Goal: Task Accomplishment & Management: Manage account settings

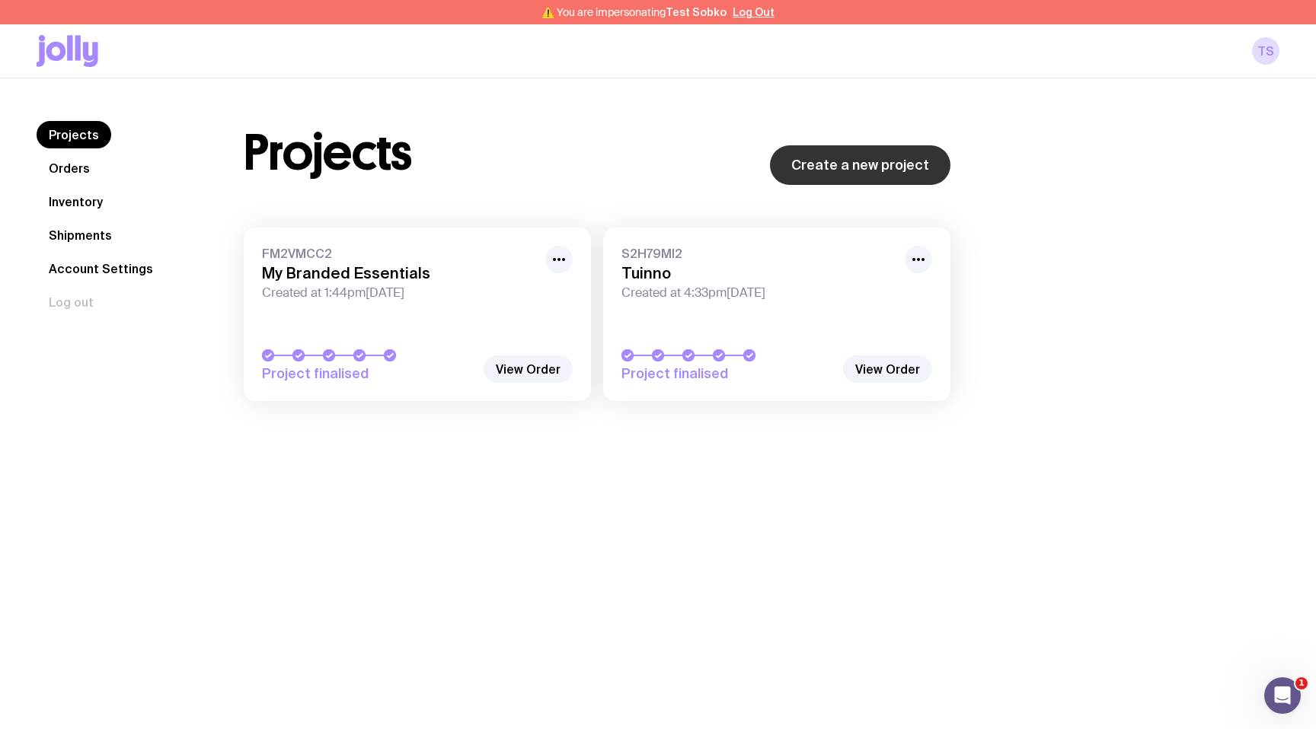
click at [824, 168] on link "Create a new project" at bounding box center [860, 165] width 180 height 40
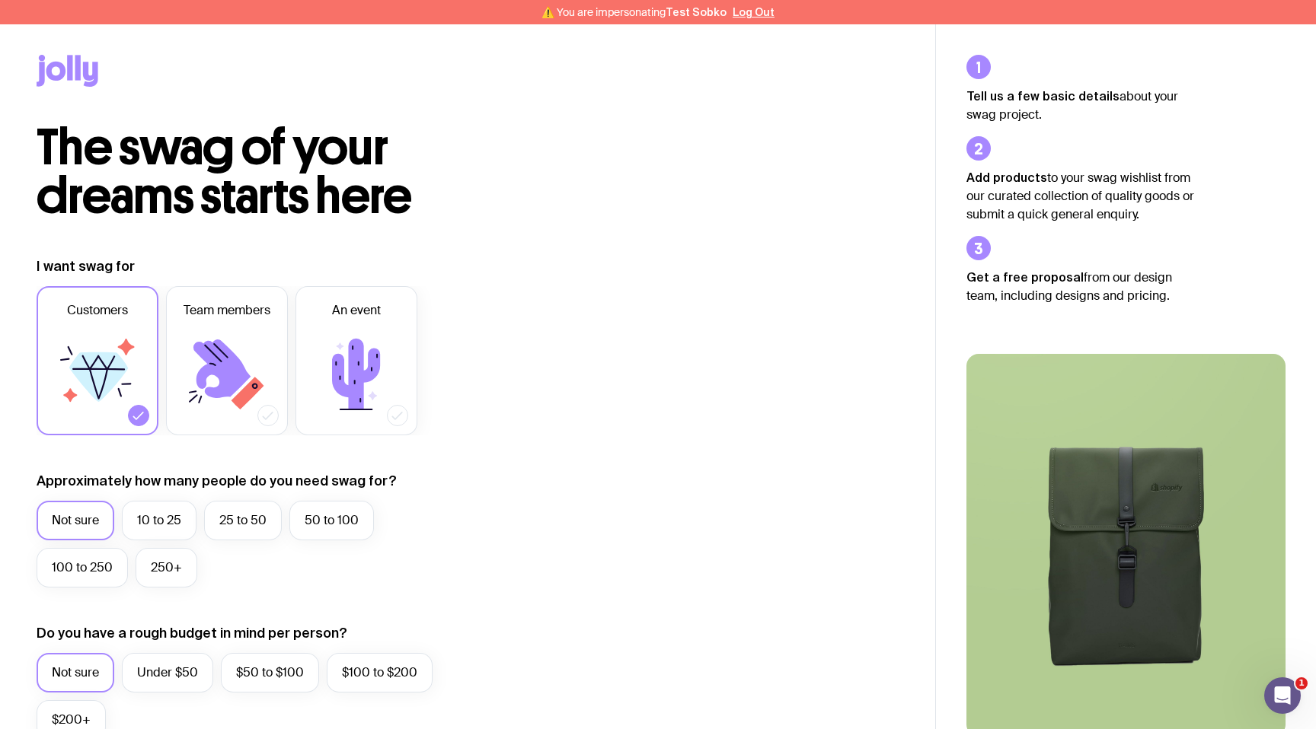
click at [88, 70] on icon at bounding box center [68, 71] width 62 height 32
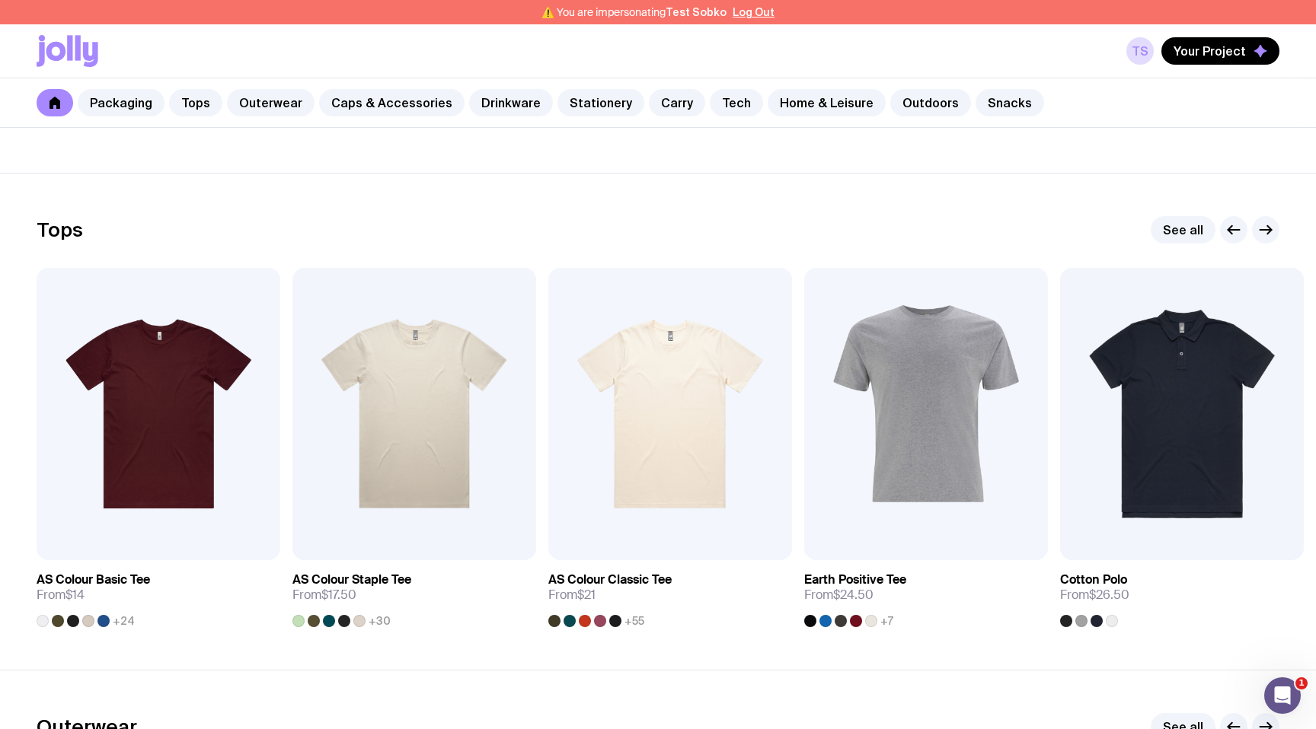
scroll to position [684, 0]
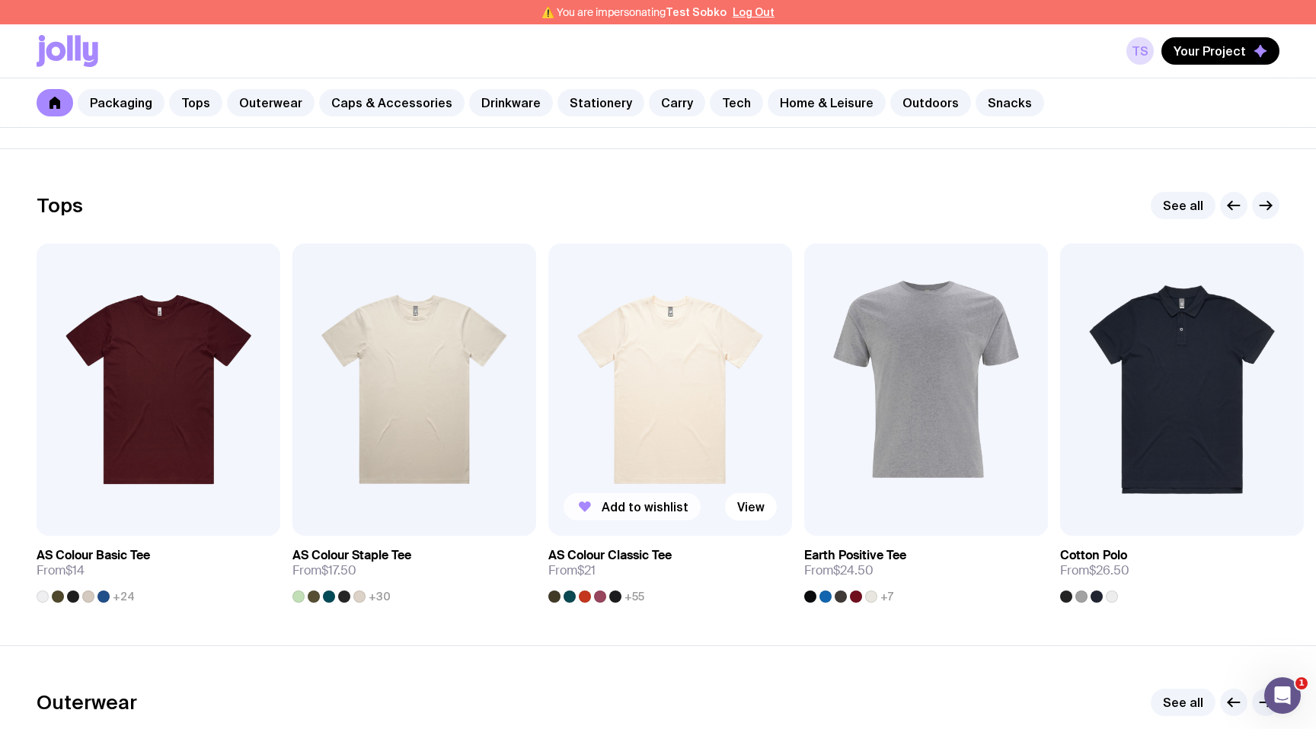
click at [615, 506] on span "Add to wishlist" at bounding box center [645, 507] width 87 height 15
click at [1202, 53] on span "Your Project" at bounding box center [1209, 50] width 72 height 15
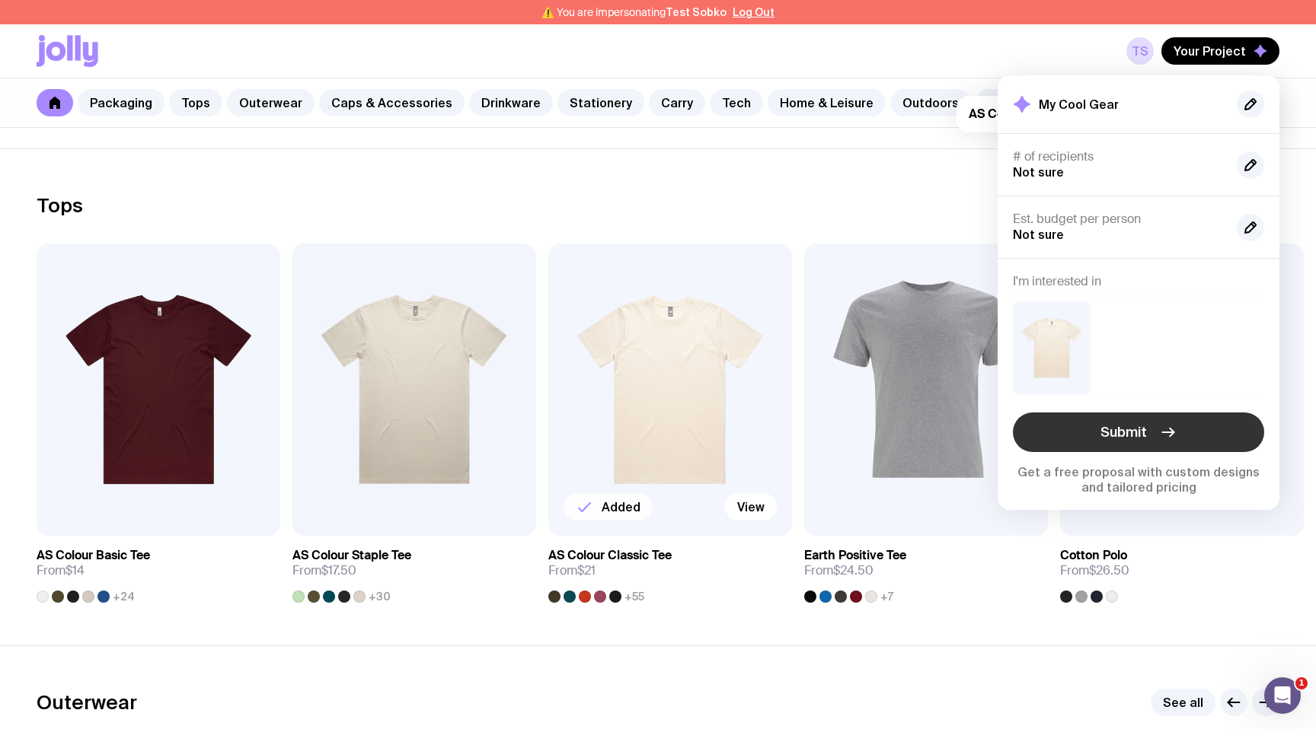
click at [1090, 428] on button "Submit" at bounding box center [1138, 433] width 251 height 40
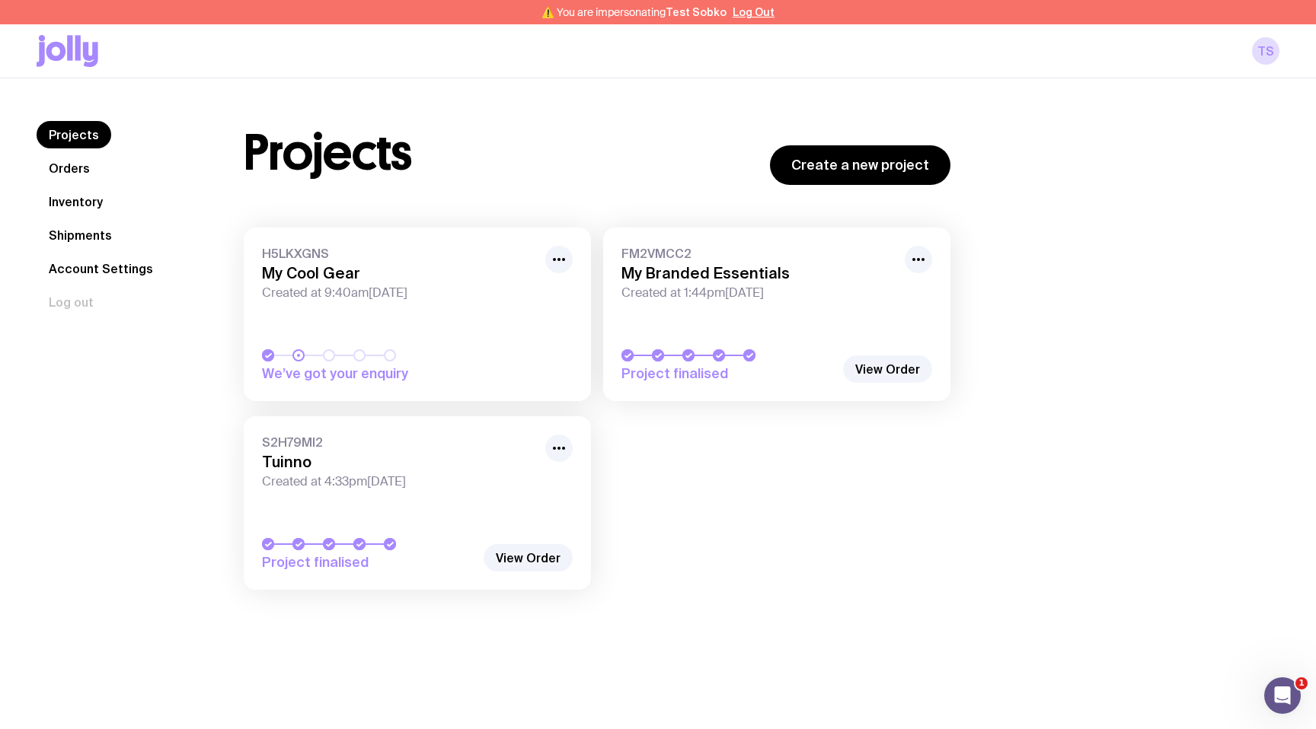
click at [80, 269] on link "Account Settings" at bounding box center [101, 268] width 129 height 27
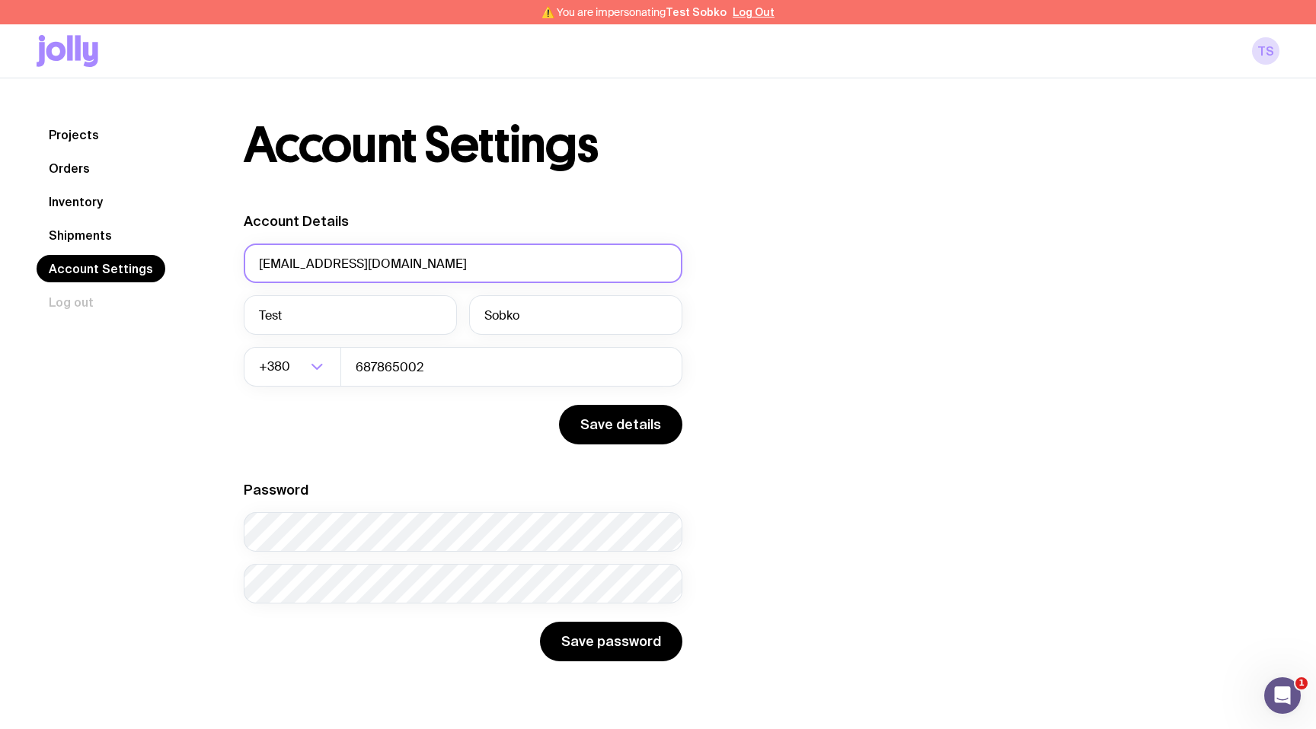
click at [393, 259] on input "[EMAIL_ADDRESS][DOMAIN_NAME]" at bounding box center [463, 264] width 439 height 40
click at [478, 373] on input "687865002" at bounding box center [511, 367] width 342 height 40
